Goal: Find specific page/section: Find specific page/section

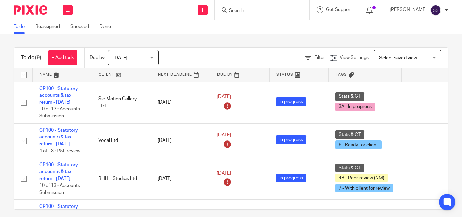
click at [263, 12] on input "Search" at bounding box center [258, 11] width 61 height 6
click at [257, 12] on input "Search" at bounding box center [258, 11] width 61 height 6
click at [248, 15] on div at bounding box center [262, 10] width 95 height 20
click at [247, 10] on input "Search" at bounding box center [258, 11] width 61 height 6
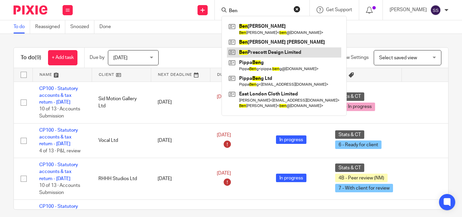
type input "Ben"
click at [277, 56] on link at bounding box center [284, 52] width 114 height 10
